Goal: Find contact information: Find contact information

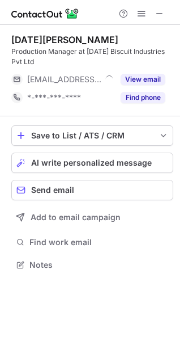
scroll to position [257, 180]
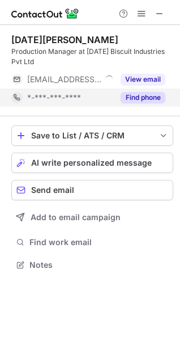
click at [141, 98] on button "Find phone" at bounding box center [143, 97] width 45 height 11
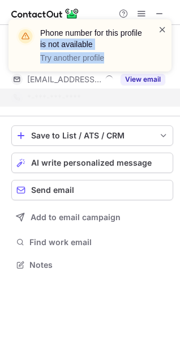
click at [158, 31] on div "Phone number for this profile is not available Try another profile" at bounding box center [90, 45] width 163 height 52
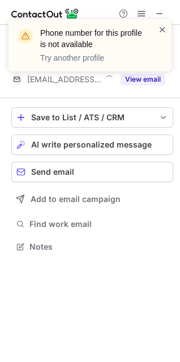
click at [162, 26] on span at bounding box center [162, 29] width 9 height 11
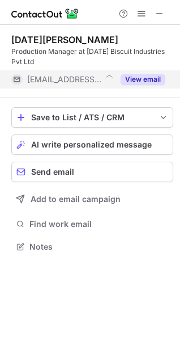
click at [152, 74] on button "View email" at bounding box center [143, 79] width 45 height 11
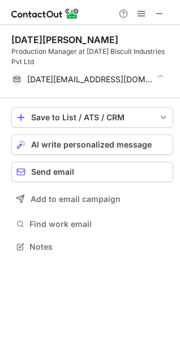
click at [168, 12] on div at bounding box center [142, 14] width 54 height 14
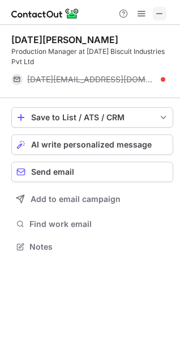
click at [162, 12] on span at bounding box center [159, 13] width 9 height 9
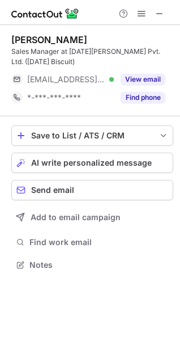
scroll to position [257, 180]
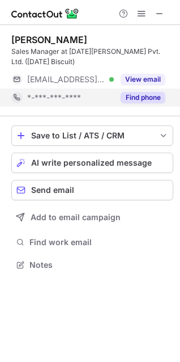
click at [142, 100] on button "Find phone" at bounding box center [143, 97] width 45 height 11
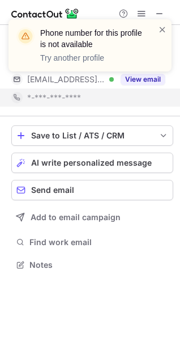
click at [149, 79] on div "Phone number for this profile is not available Try another profile" at bounding box center [90, 50] width 182 height 84
click at [145, 78] on div "Phone number for this profile is not available Try another profile" at bounding box center [90, 50] width 182 height 84
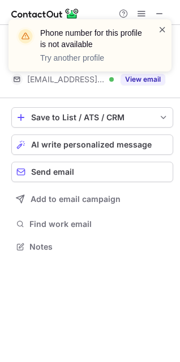
click at [162, 26] on span at bounding box center [162, 29] width 9 height 11
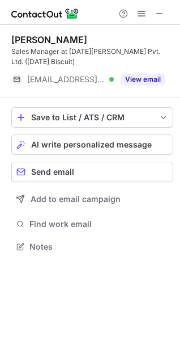
click at [141, 81] on div "Phone number for this profile is not available Try another profile [PERSON_NAME…" at bounding box center [90, 181] width 180 height 362
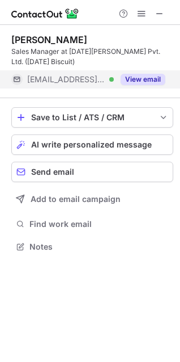
click at [134, 77] on button "View email" at bounding box center [143, 79] width 45 height 11
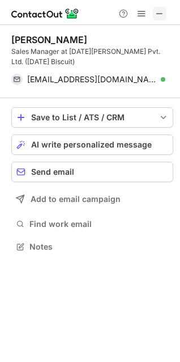
click at [160, 16] on span at bounding box center [159, 13] width 9 height 9
